Goal: Task Accomplishment & Management: Manage account settings

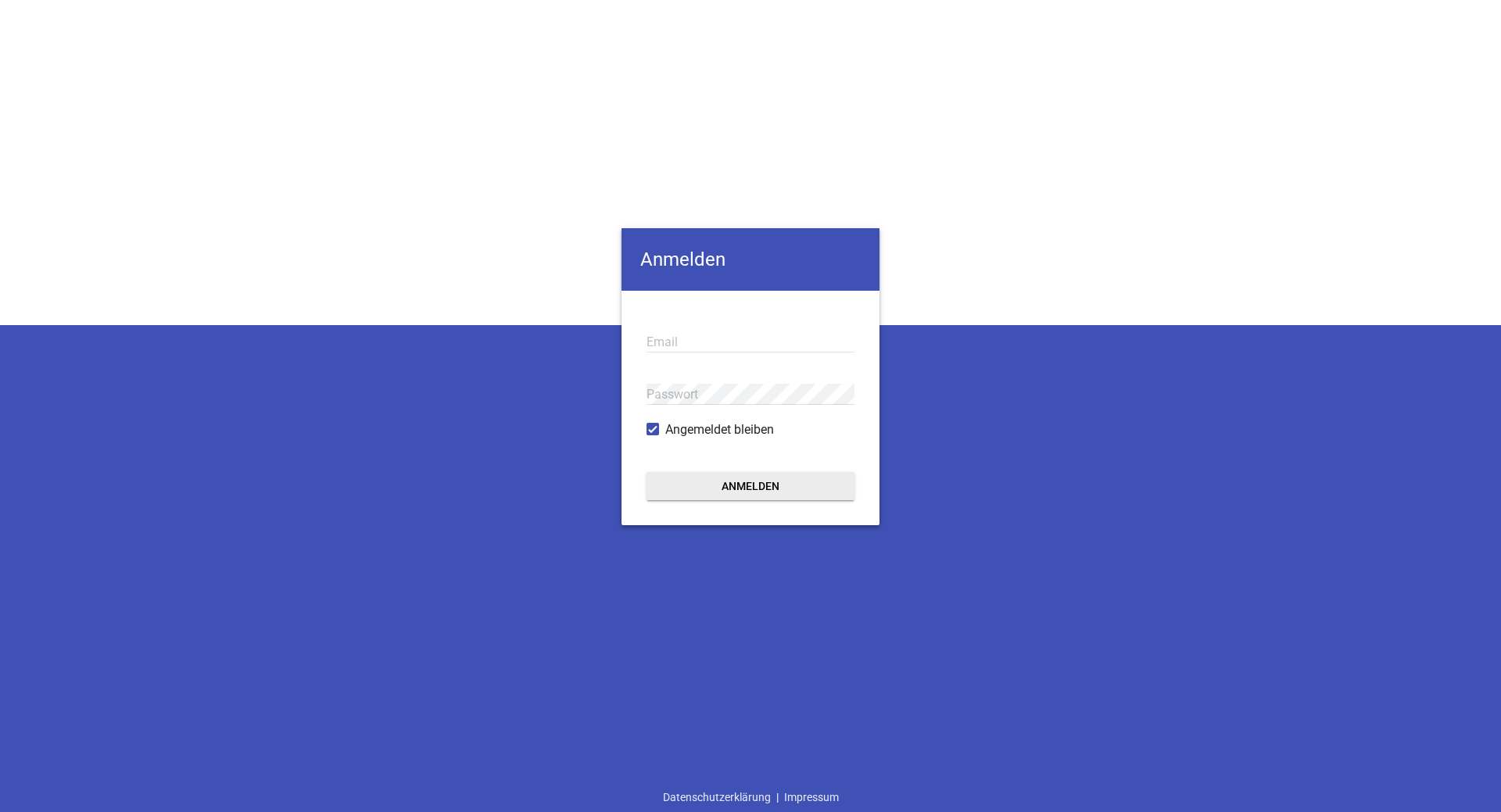
type input "[EMAIL_ADDRESS][PERSON_NAME][DOMAIN_NAME]"
click at [766, 484] on button "Anmelden" at bounding box center [750, 486] width 208 height 29
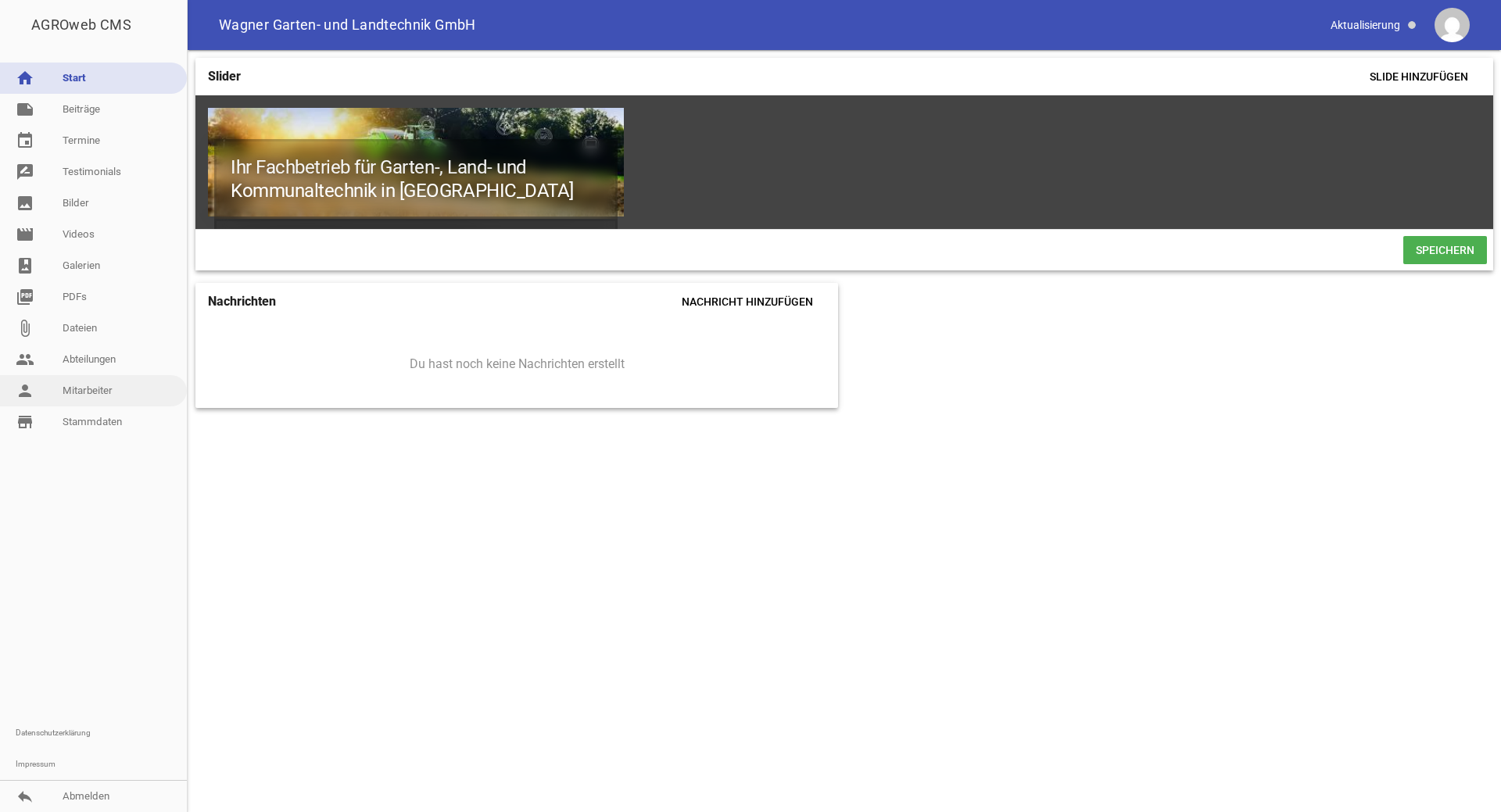
click at [62, 392] on link "person Mitarbeiter" at bounding box center [93, 391] width 187 height 31
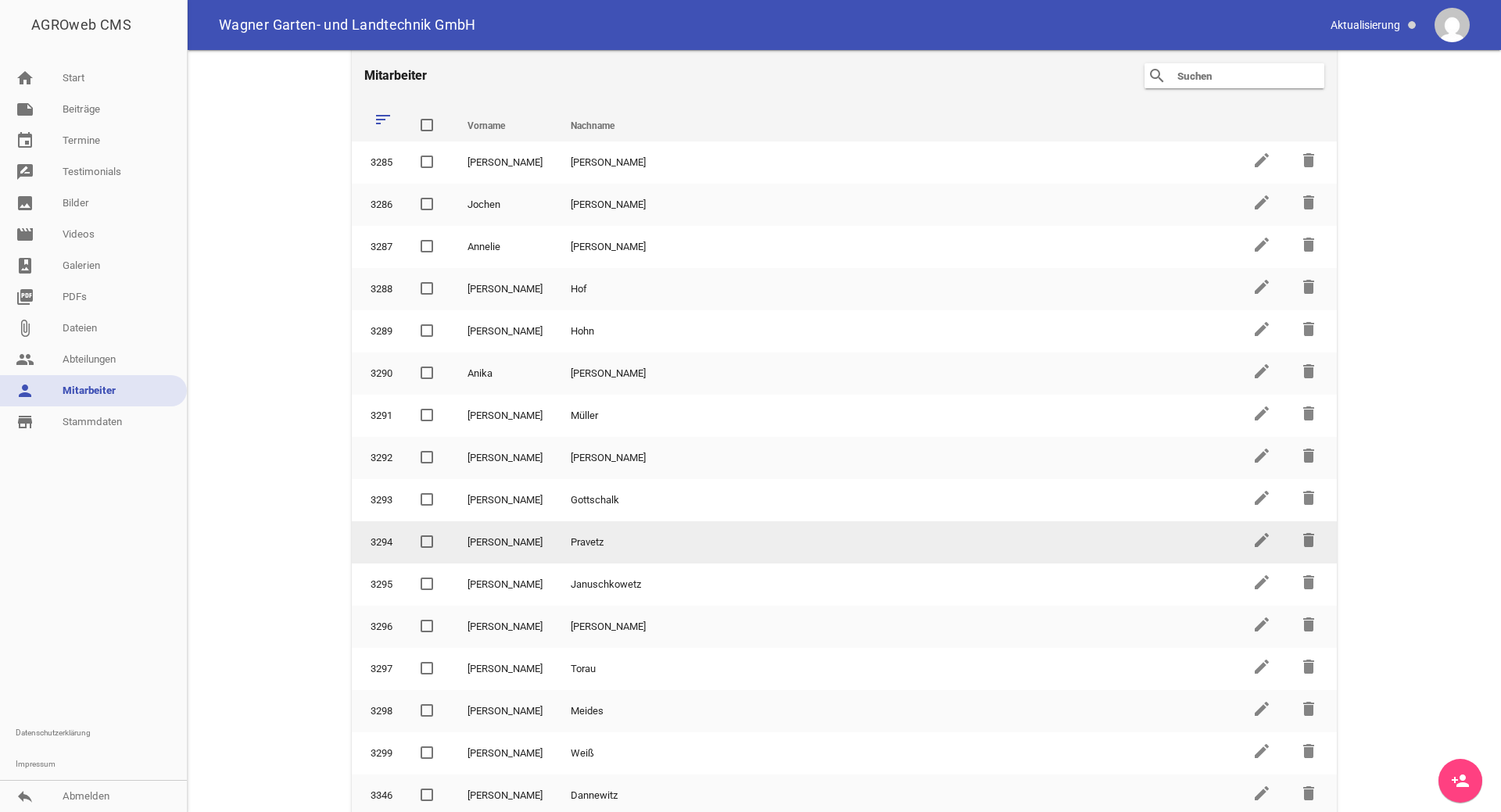
scroll to position [22, 0]
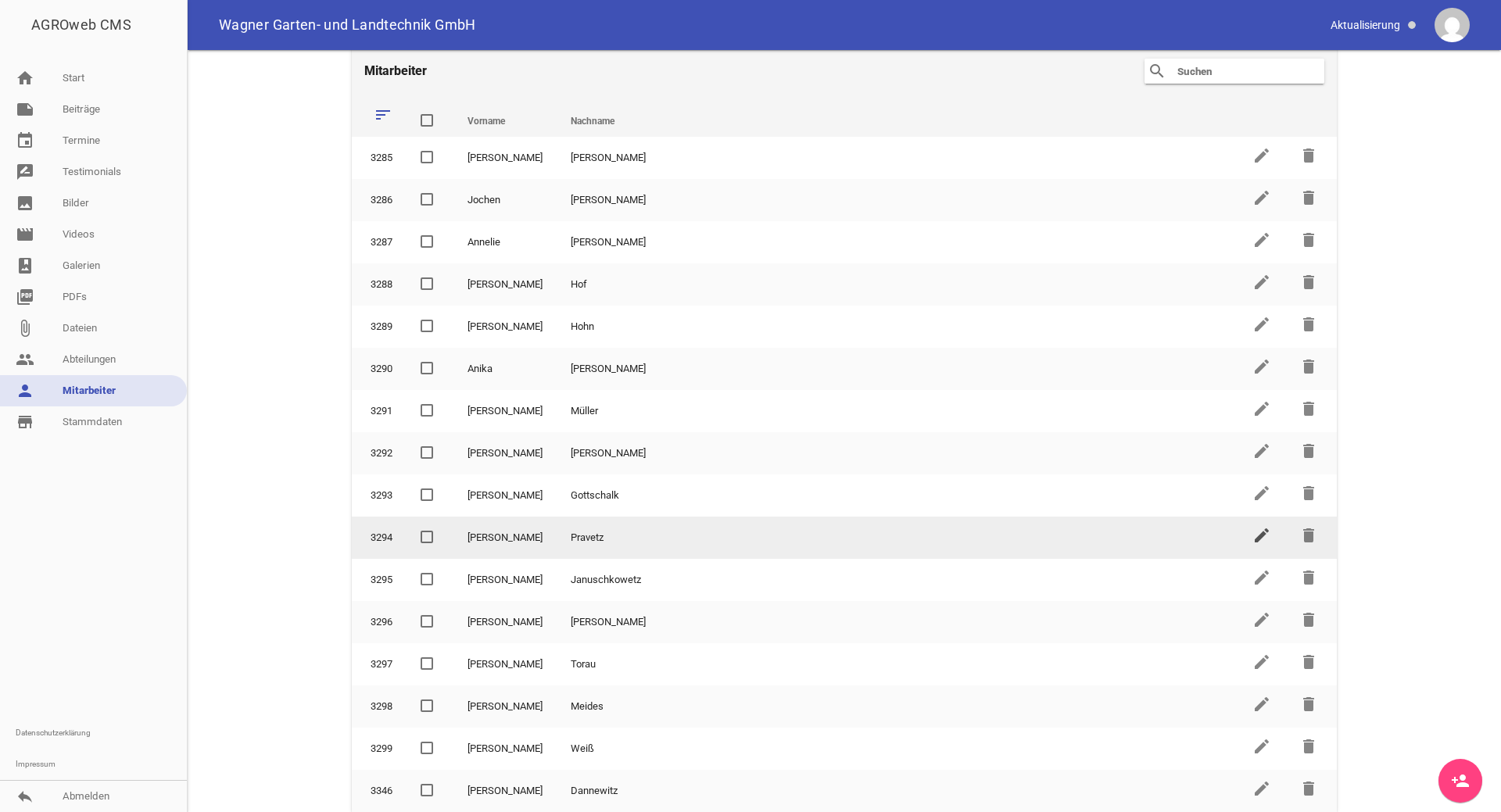
click at [1259, 537] on icon "edit" at bounding box center [1262, 536] width 19 height 19
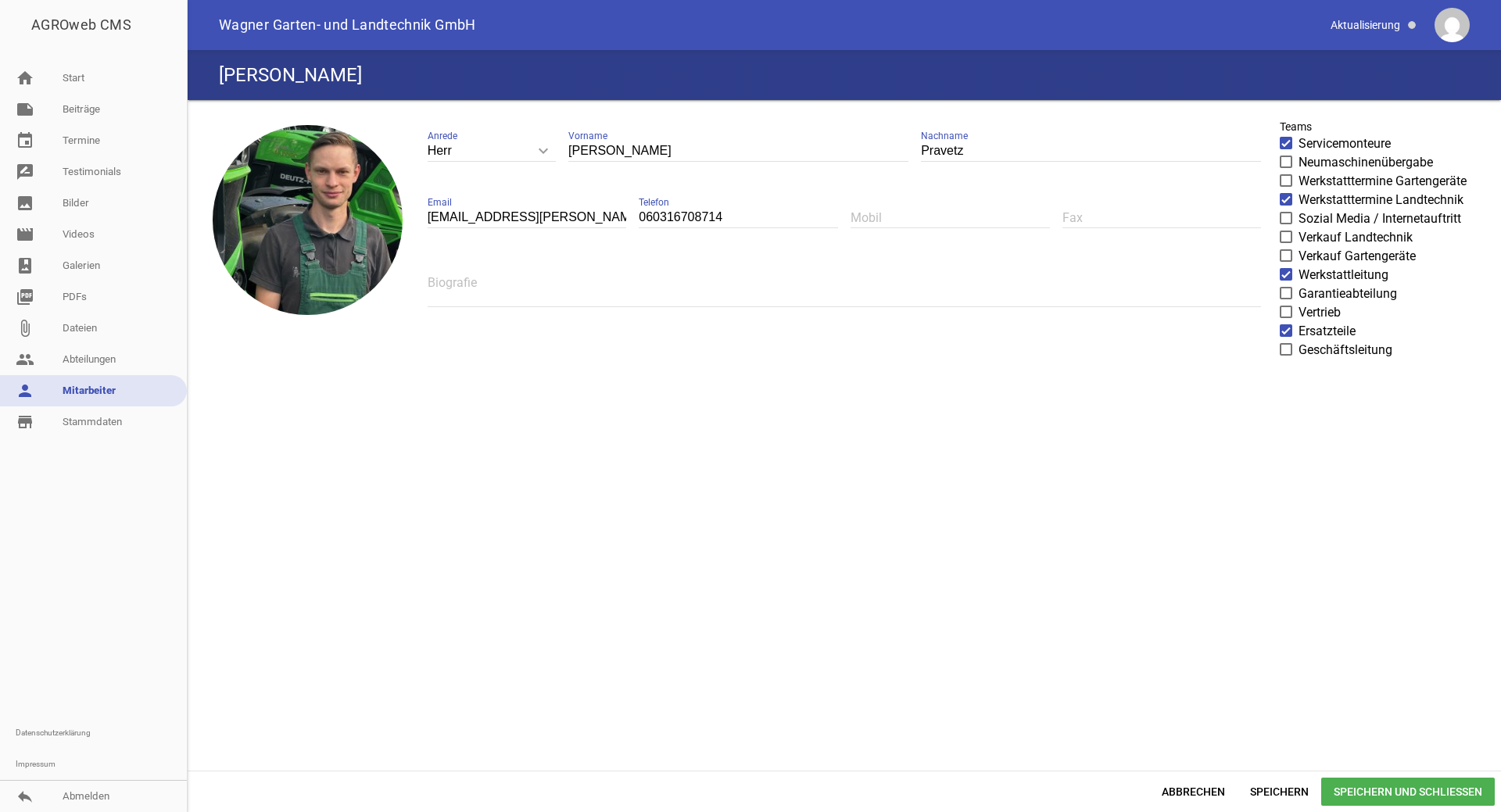
click at [470, 213] on input "[EMAIL_ADDRESS][PERSON_NAME][DOMAIN_NAME]" at bounding box center [527, 217] width 199 height 21
type input "[EMAIL_ADDRESS][PERSON_NAME][DOMAIN_NAME]"
click at [1356, 794] on span "Speichern und Schließen" at bounding box center [1408, 792] width 173 height 29
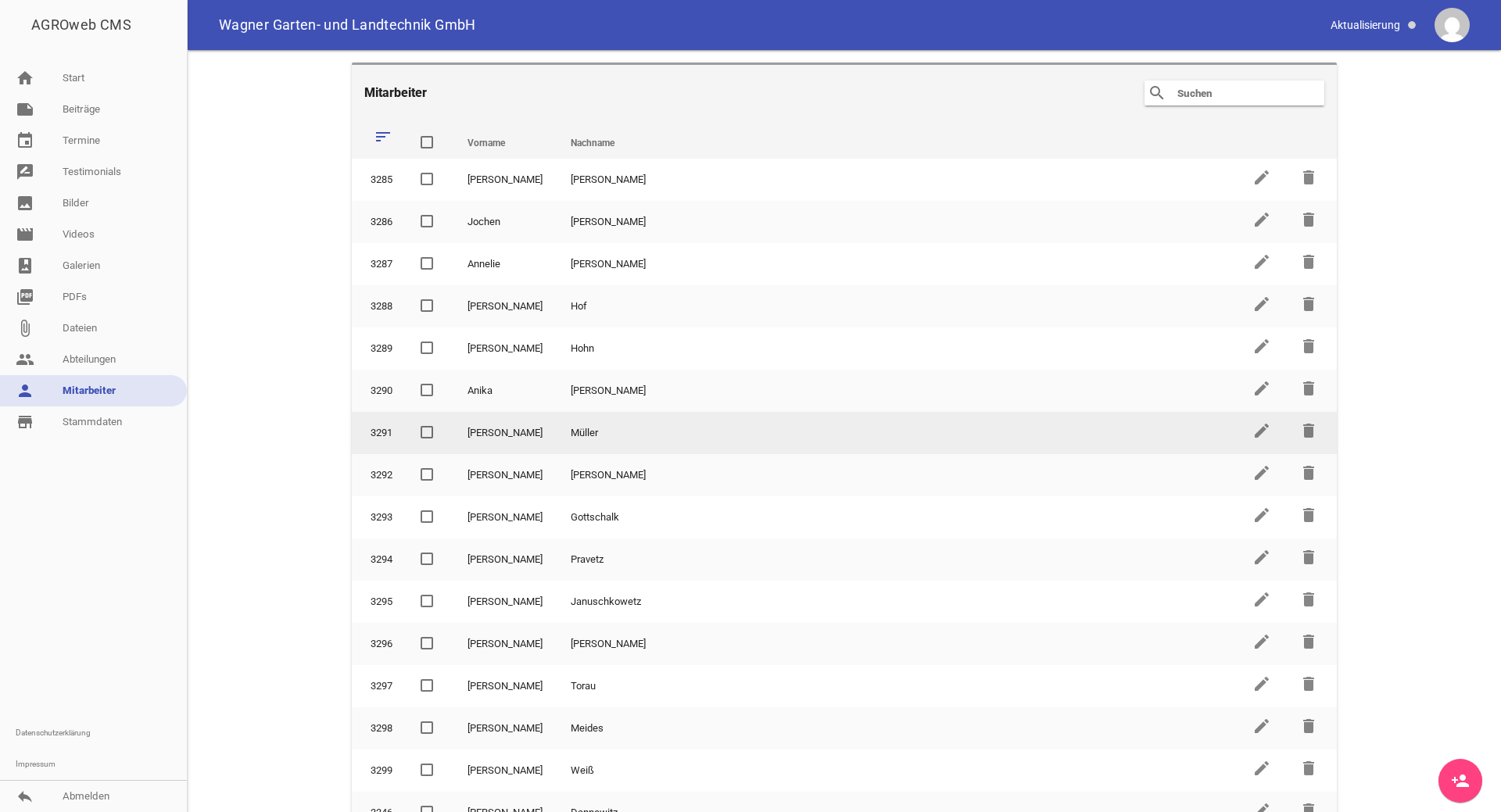
click at [580, 440] on td "Müller" at bounding box center [897, 433] width 681 height 42
click at [1252, 428] on icon "edit" at bounding box center [1262, 431] width 19 height 19
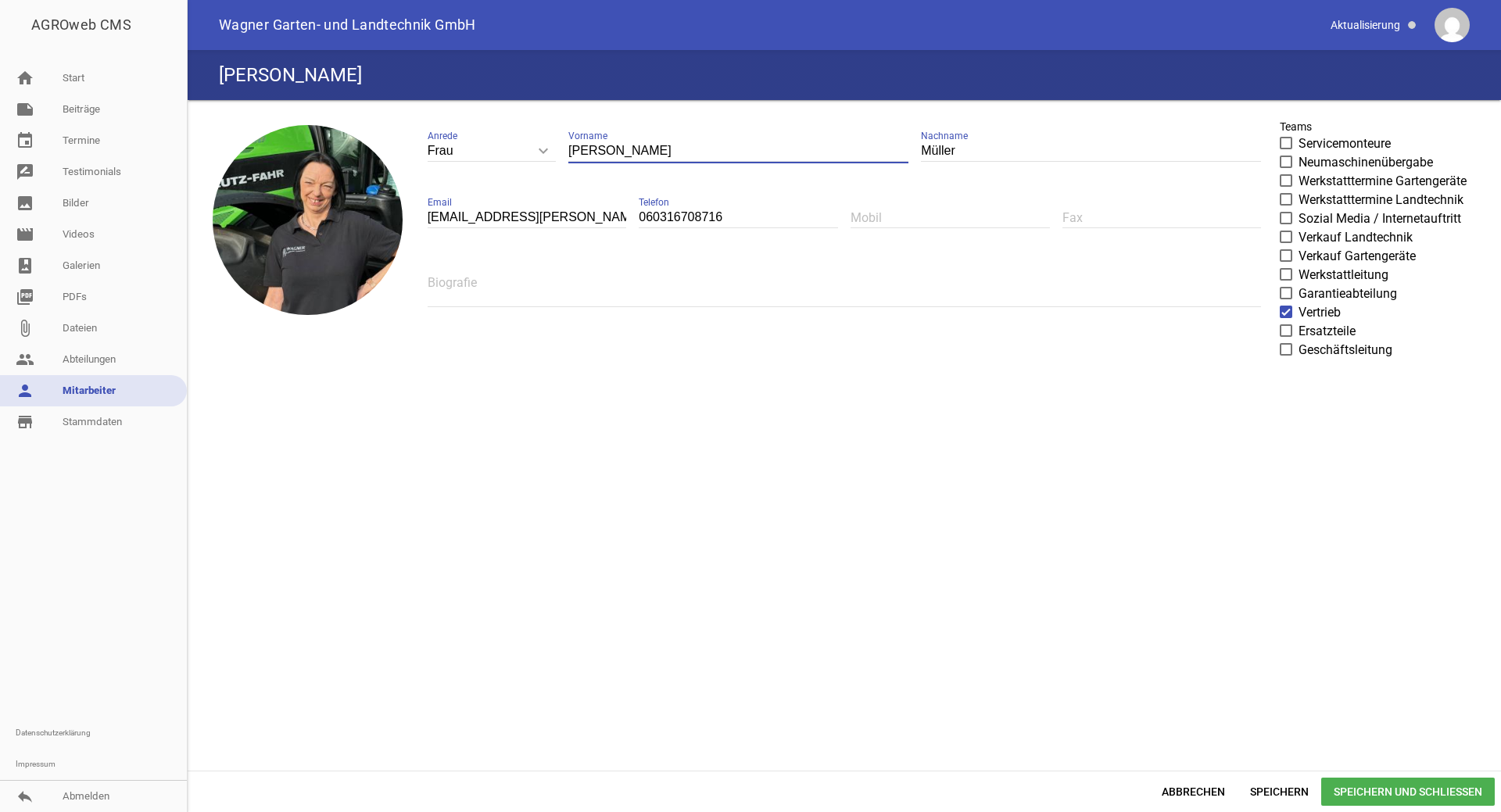
click at [591, 151] on input "[PERSON_NAME]" at bounding box center [738, 152] width 340 height 21
type input "[PERSON_NAME]"
click at [1437, 798] on span "Speichern und Schließen" at bounding box center [1408, 792] width 173 height 29
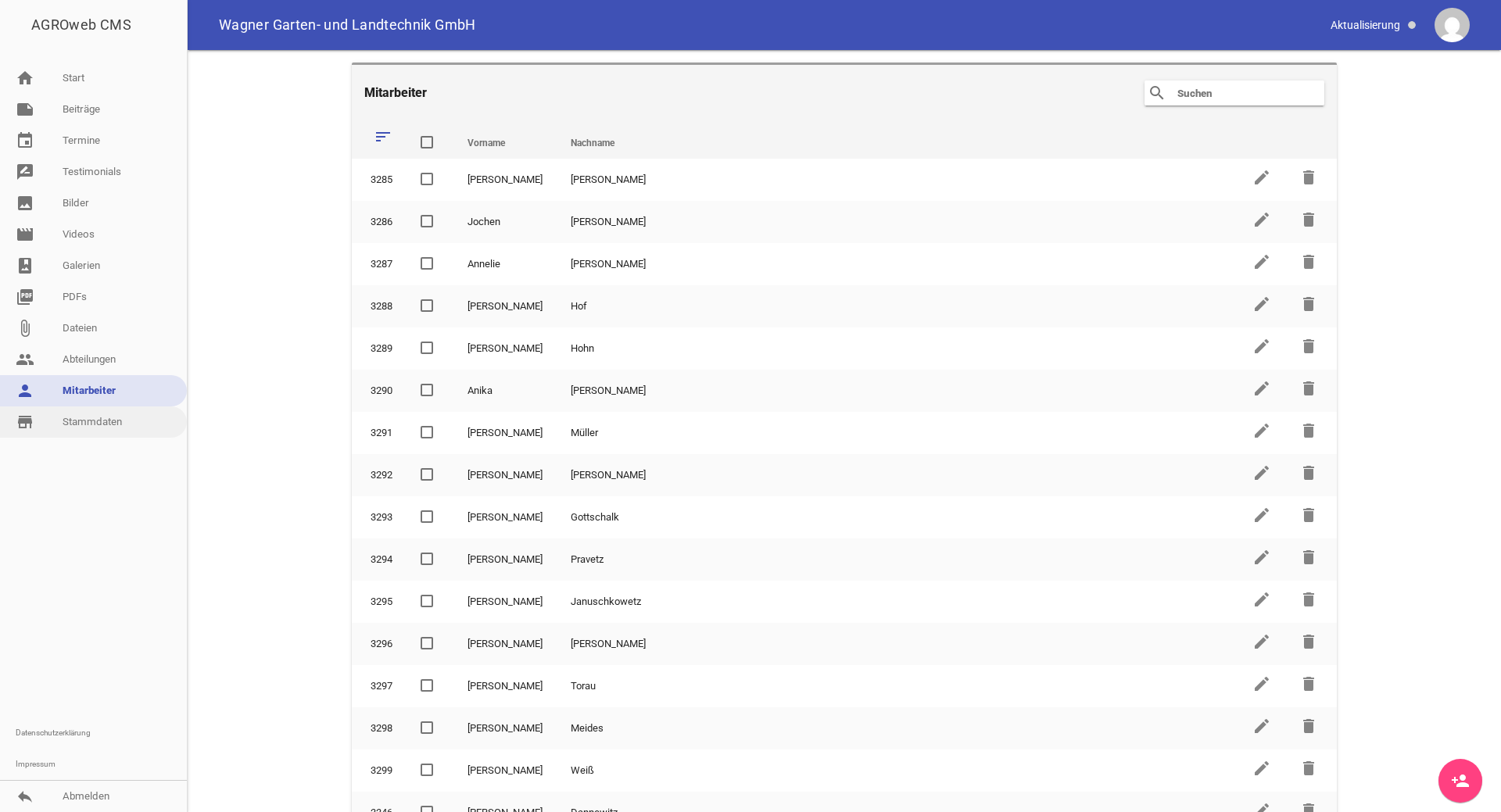
click at [124, 418] on link "store_mall_directory Stammdaten" at bounding box center [93, 422] width 187 height 31
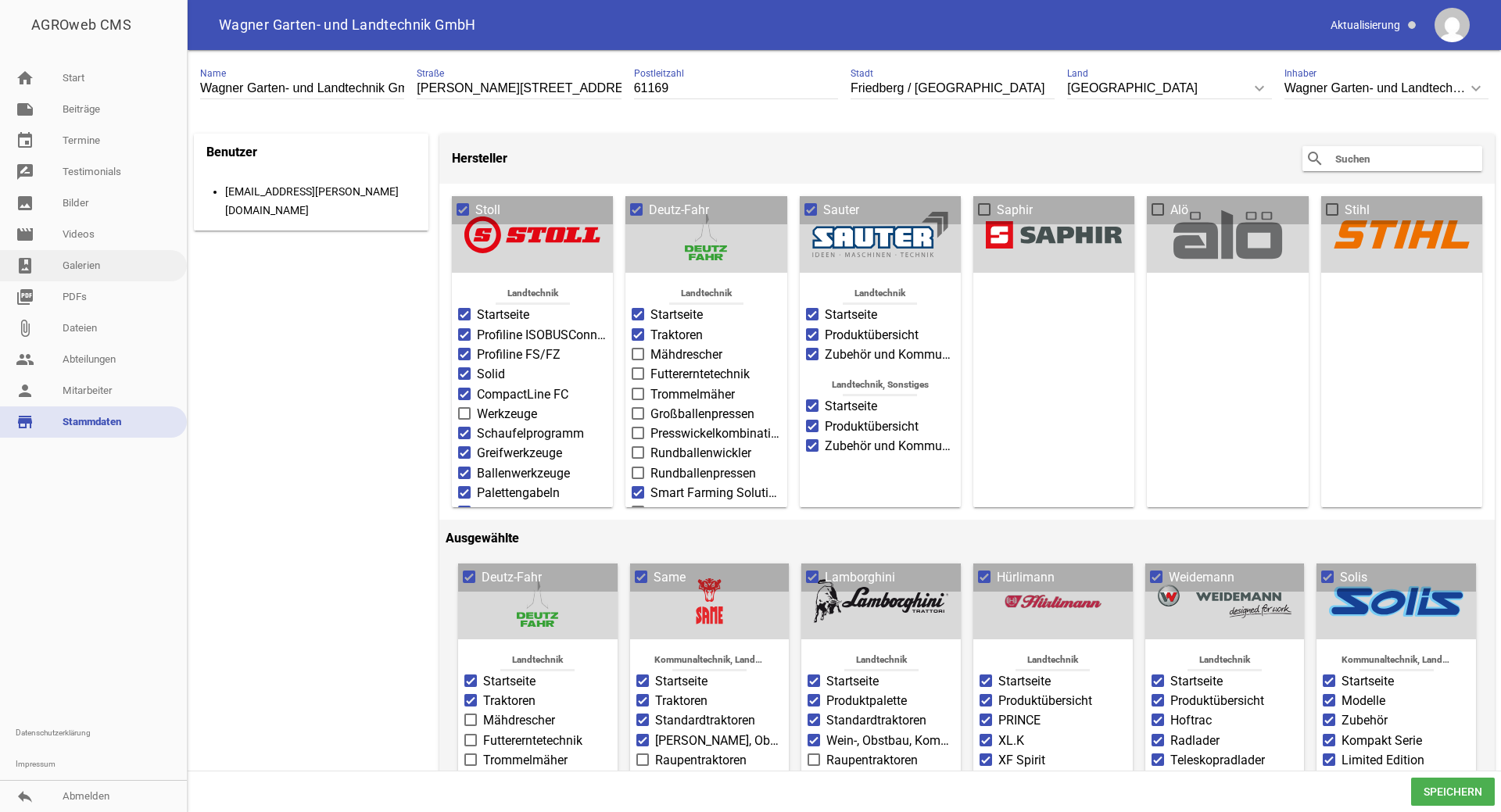
click at [129, 269] on link "photo_album Galerien" at bounding box center [93, 265] width 187 height 31
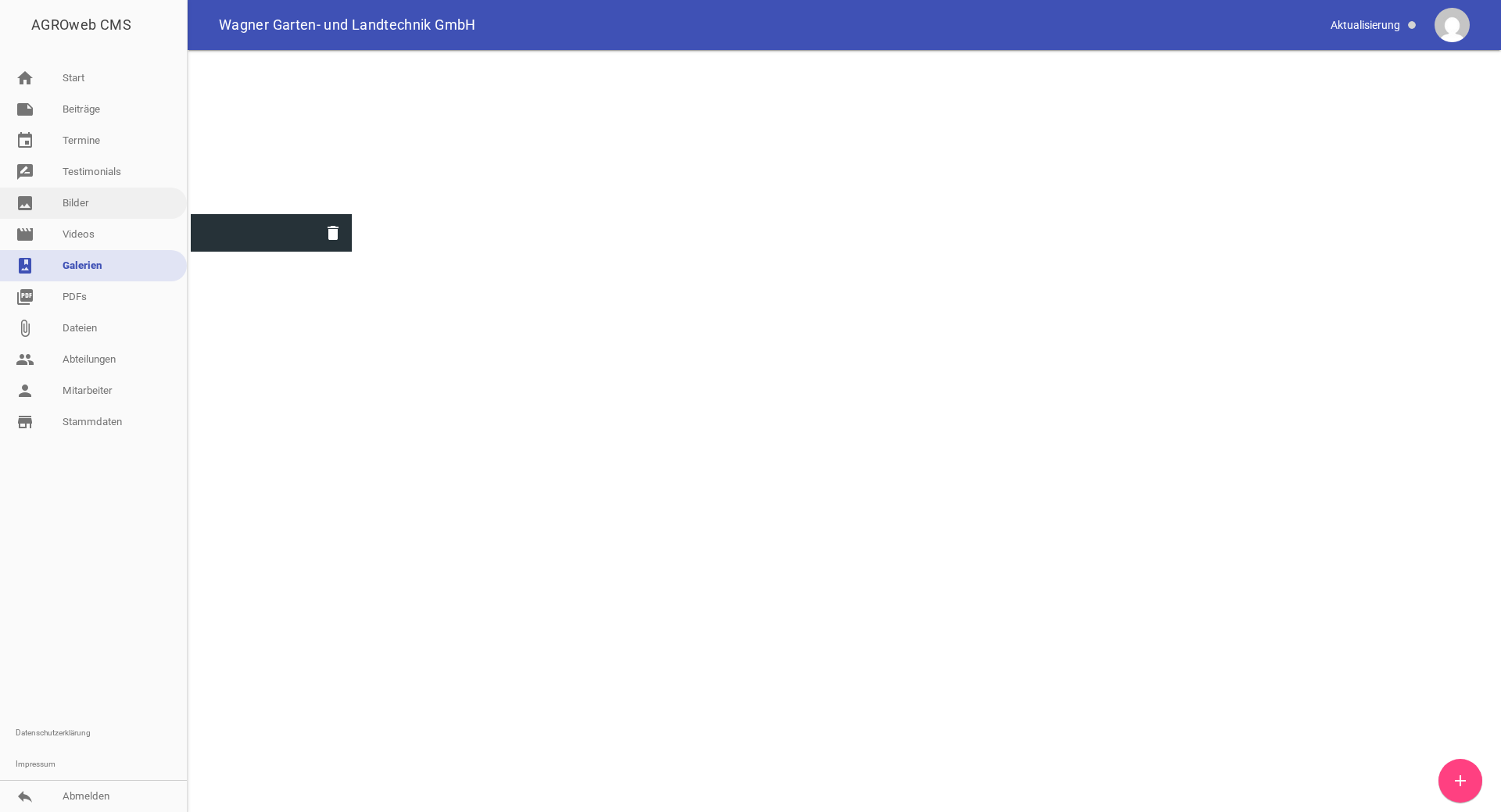
click at [97, 201] on link "image Bilder" at bounding box center [93, 203] width 187 height 31
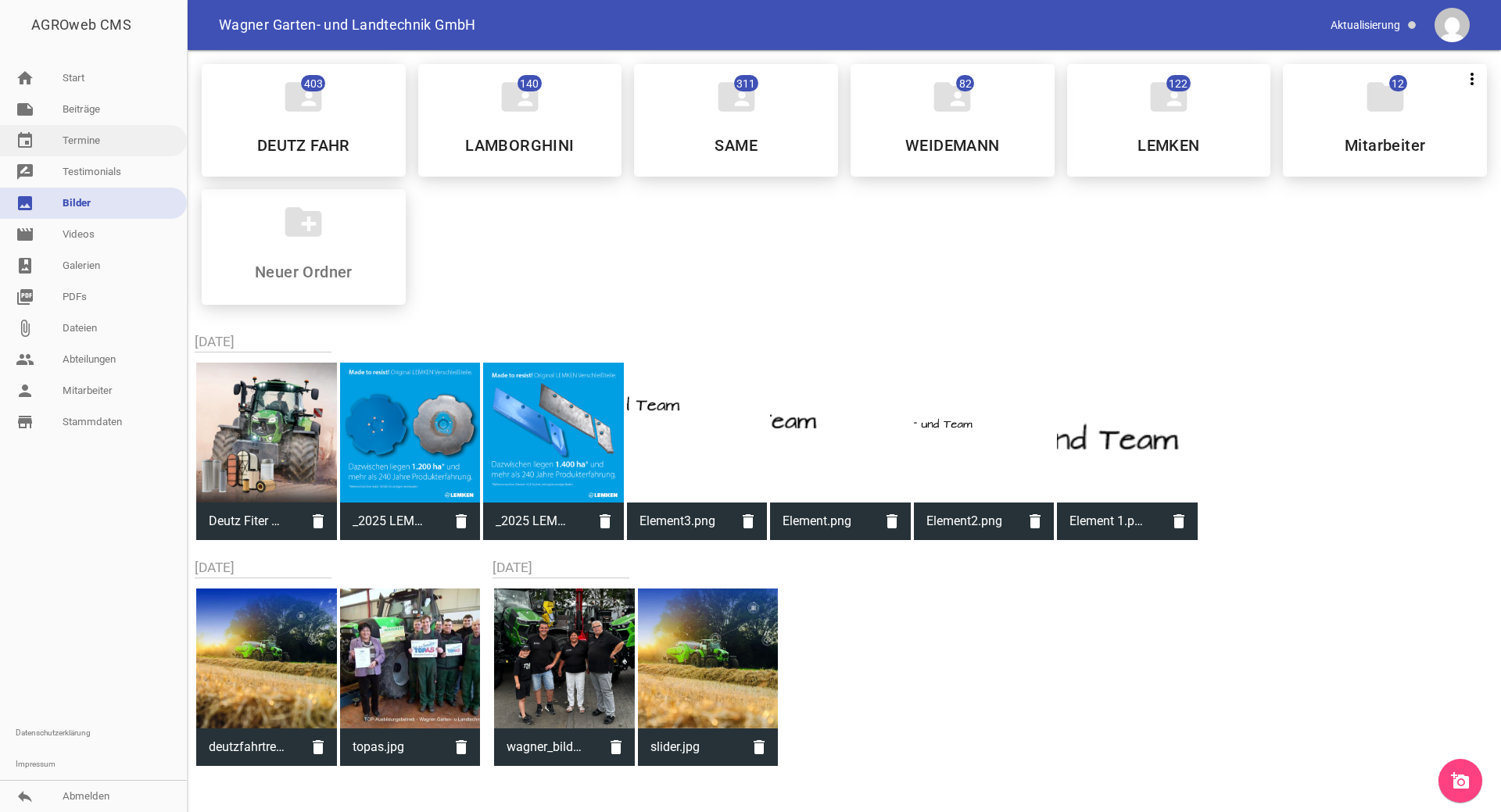
click at [91, 135] on link "event Termine" at bounding box center [93, 140] width 187 height 31
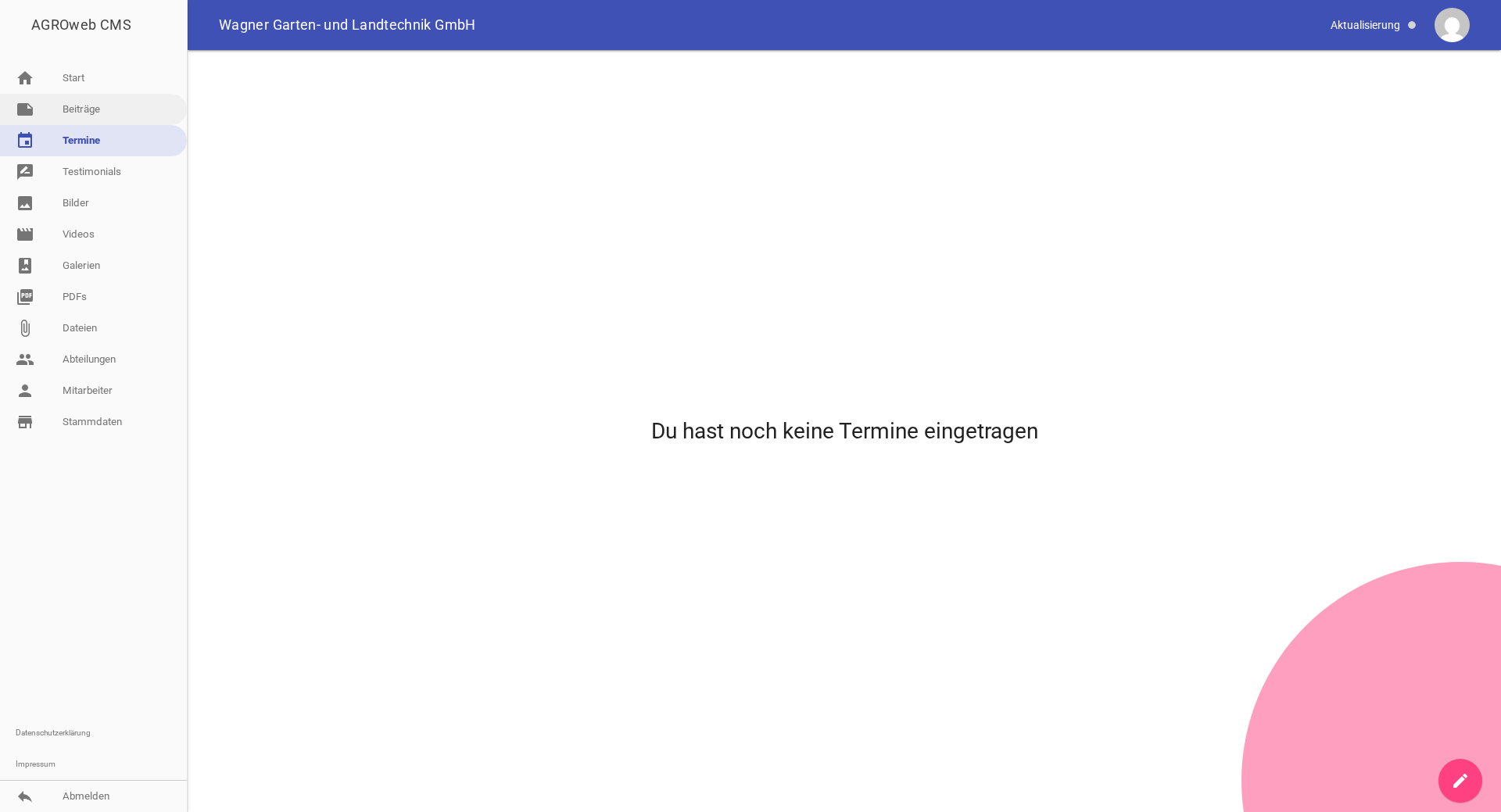
click at [81, 119] on link "note Beiträge" at bounding box center [93, 109] width 187 height 31
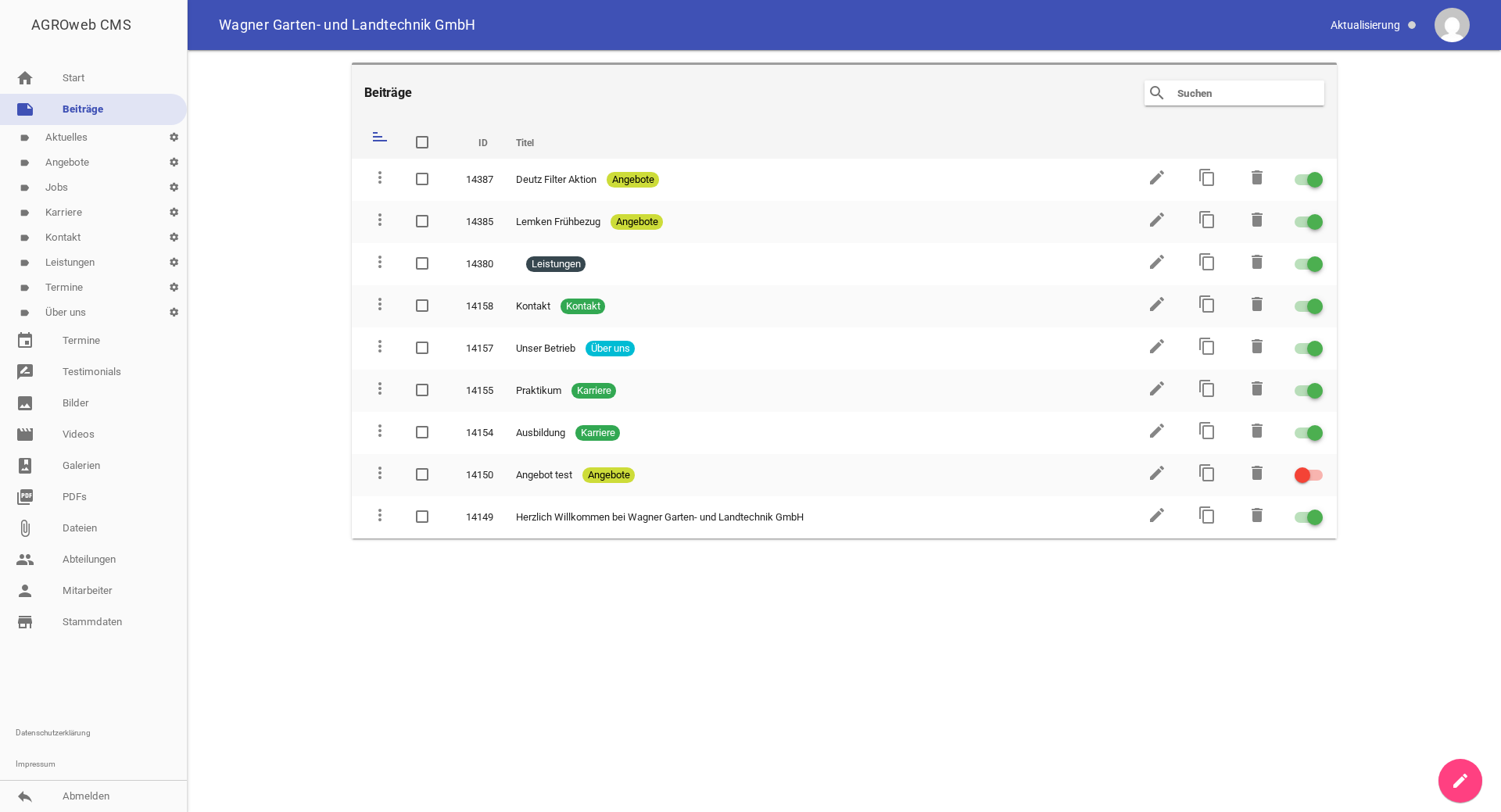
click at [121, 140] on link "label Aktuelles settings" at bounding box center [93, 137] width 187 height 25
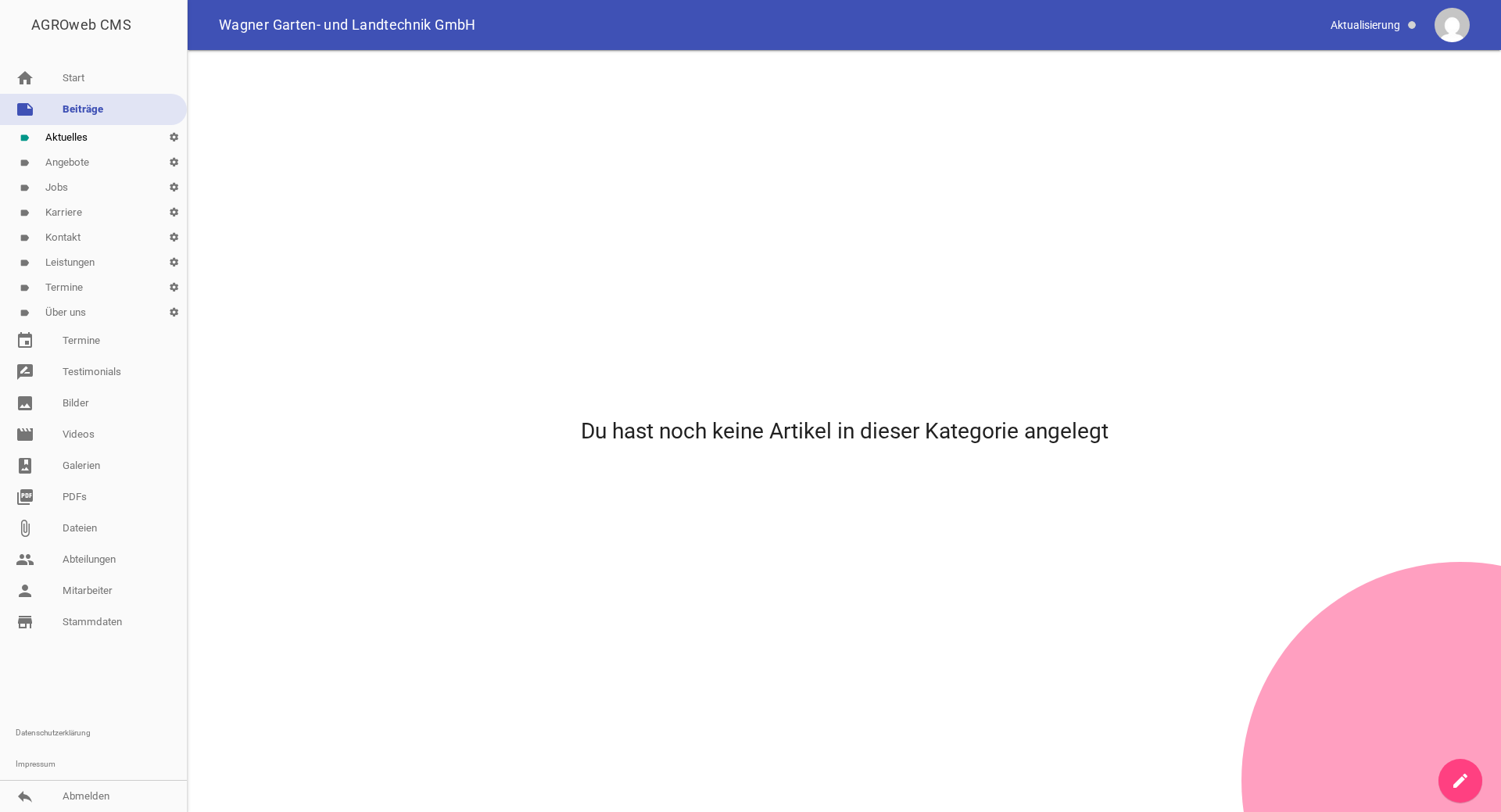
click at [1455, 27] on img at bounding box center [1451, 25] width 35 height 35
click at [93, 797] on link "reply Abmelden" at bounding box center [93, 796] width 187 height 31
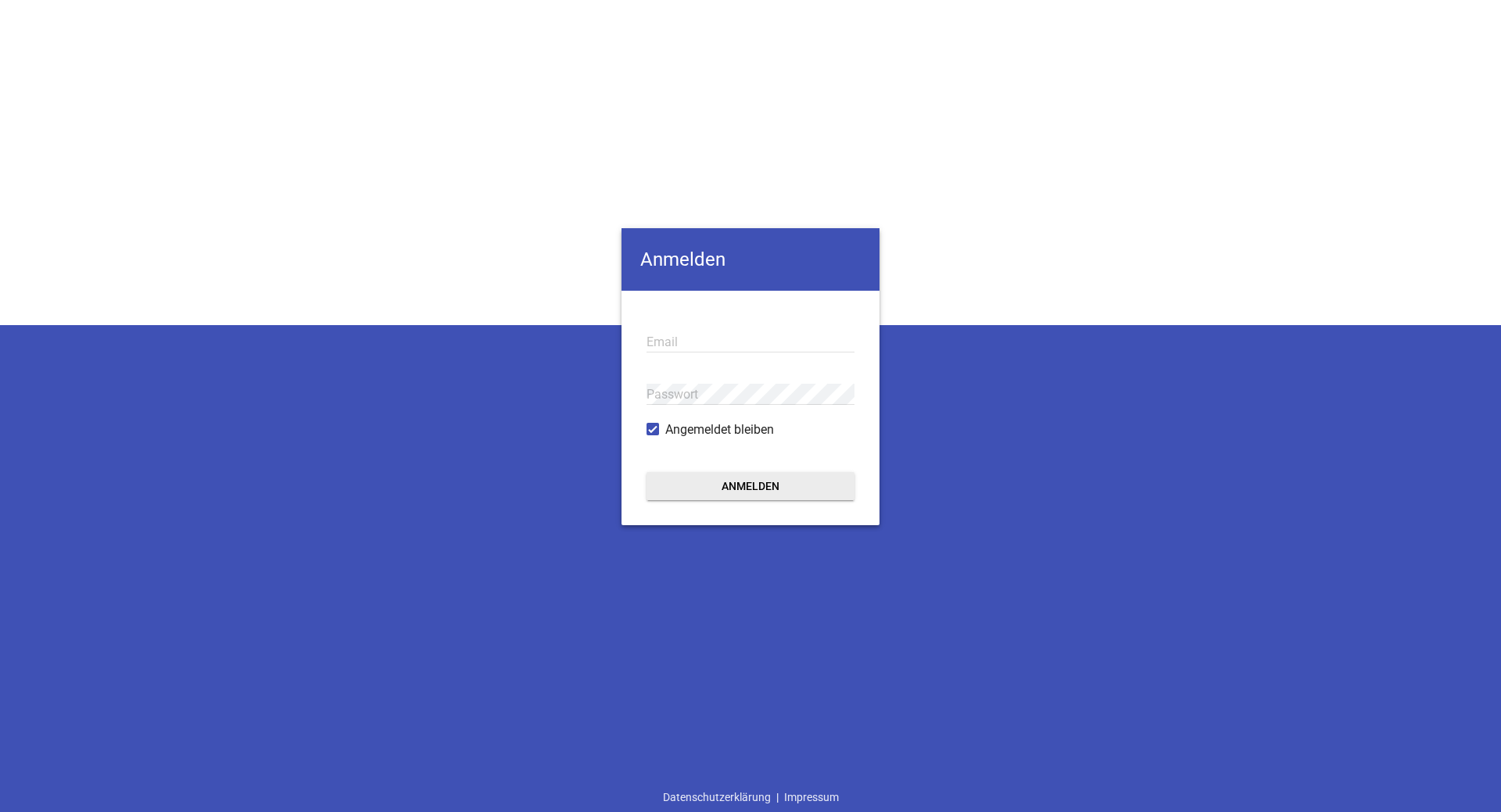
type input "[EMAIL_ADDRESS][PERSON_NAME][DOMAIN_NAME]"
